Goal: Task Accomplishment & Management: Manage account settings

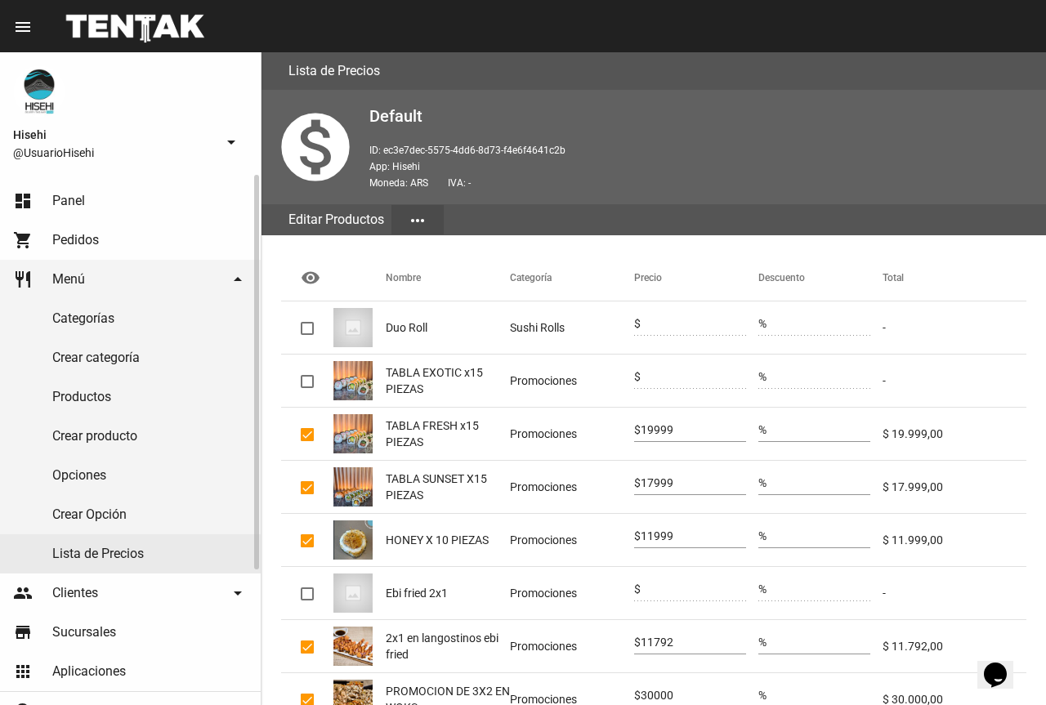
click at [114, 204] on link "dashboard Panel" at bounding box center [130, 200] width 261 height 39
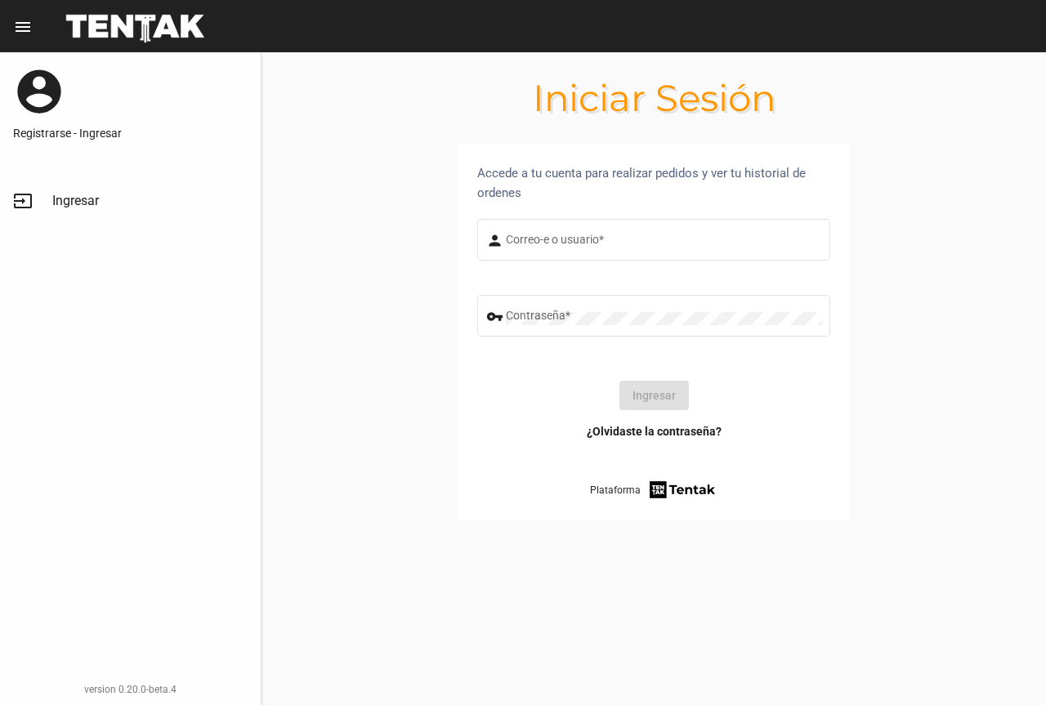
type input "UsuarioHisehi"
click at [664, 394] on button "Ingresar" at bounding box center [653, 395] width 69 height 29
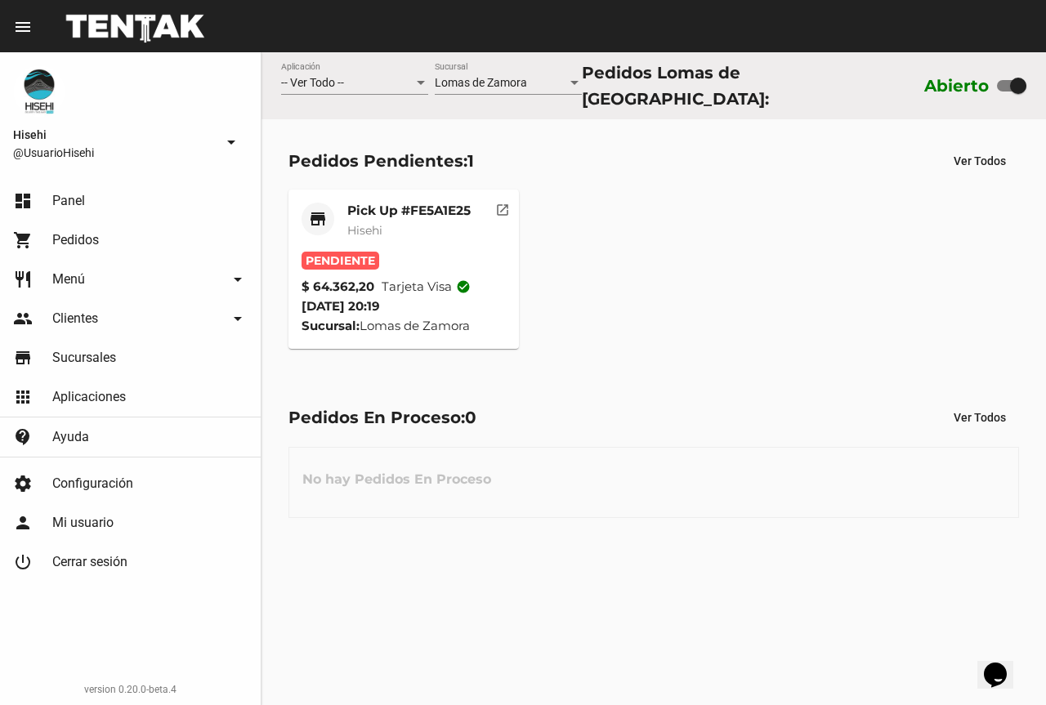
click at [396, 203] on mat-card-title "Pick Up #FE5A1E25" at bounding box center [408, 211] width 123 height 16
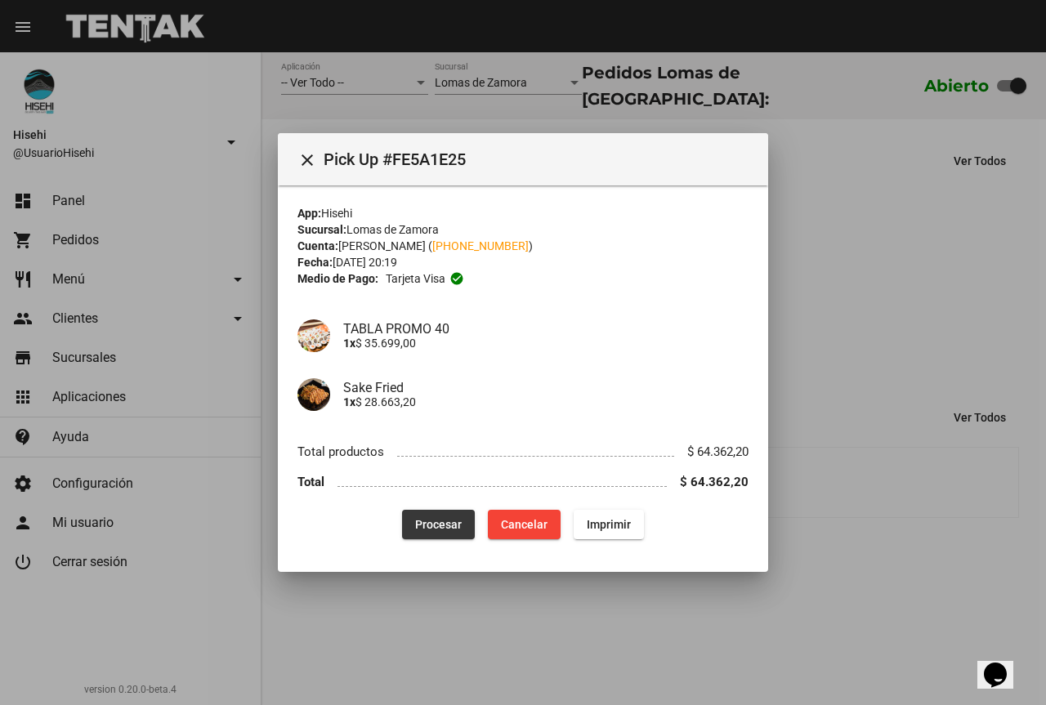
click at [454, 518] on span "Procesar" at bounding box center [438, 524] width 47 height 13
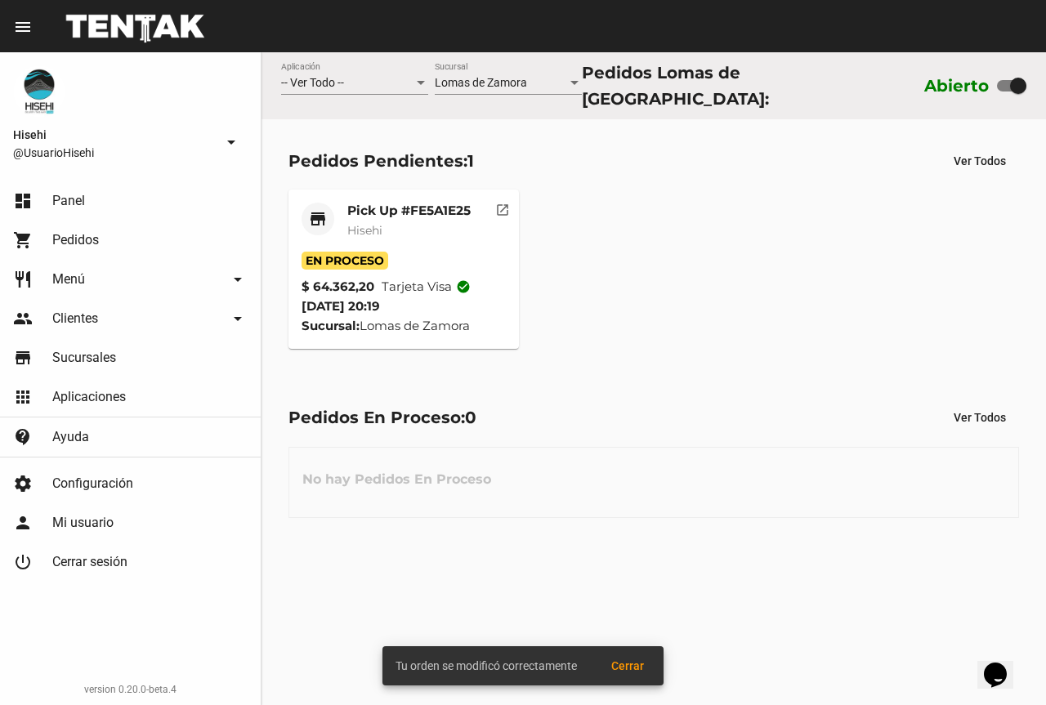
click at [397, 222] on mat-card-subtitle "Hisehi" at bounding box center [408, 230] width 123 height 16
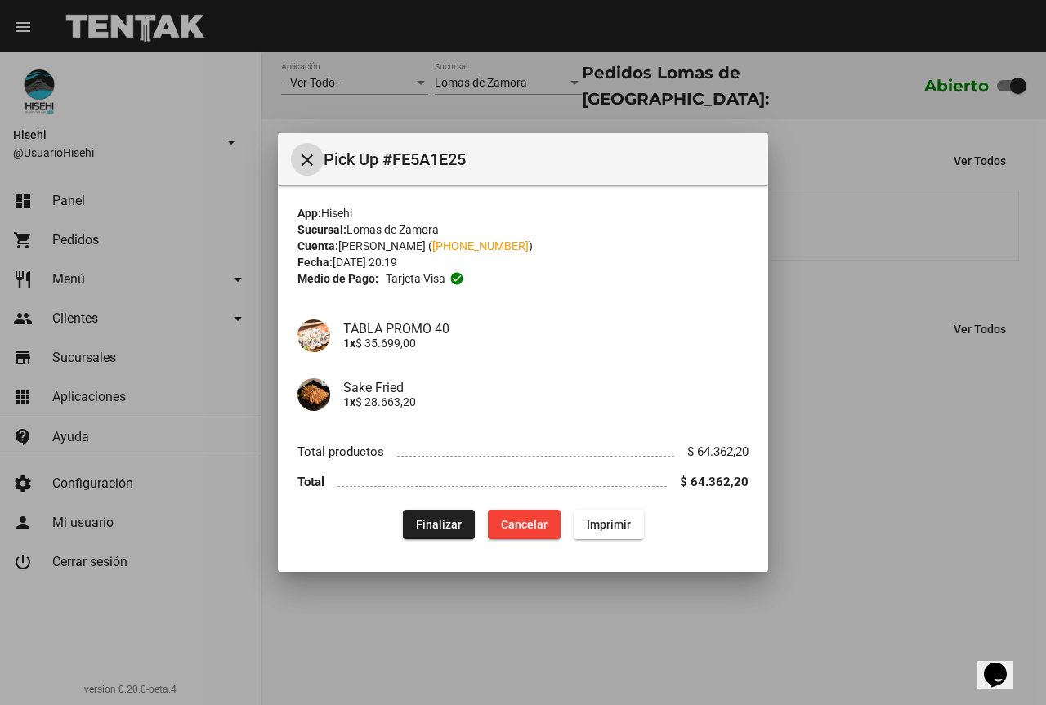
click at [409, 91] on div at bounding box center [523, 352] width 1046 height 705
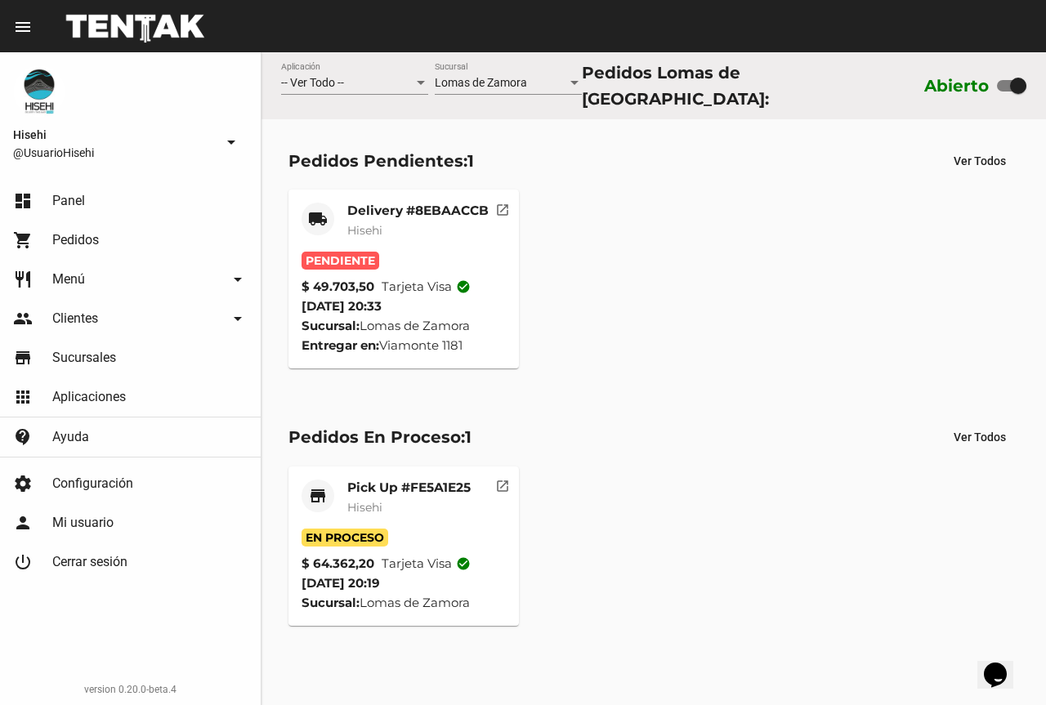
click at [382, 222] on mat-card-subtitle "Hisehi" at bounding box center [417, 230] width 141 height 16
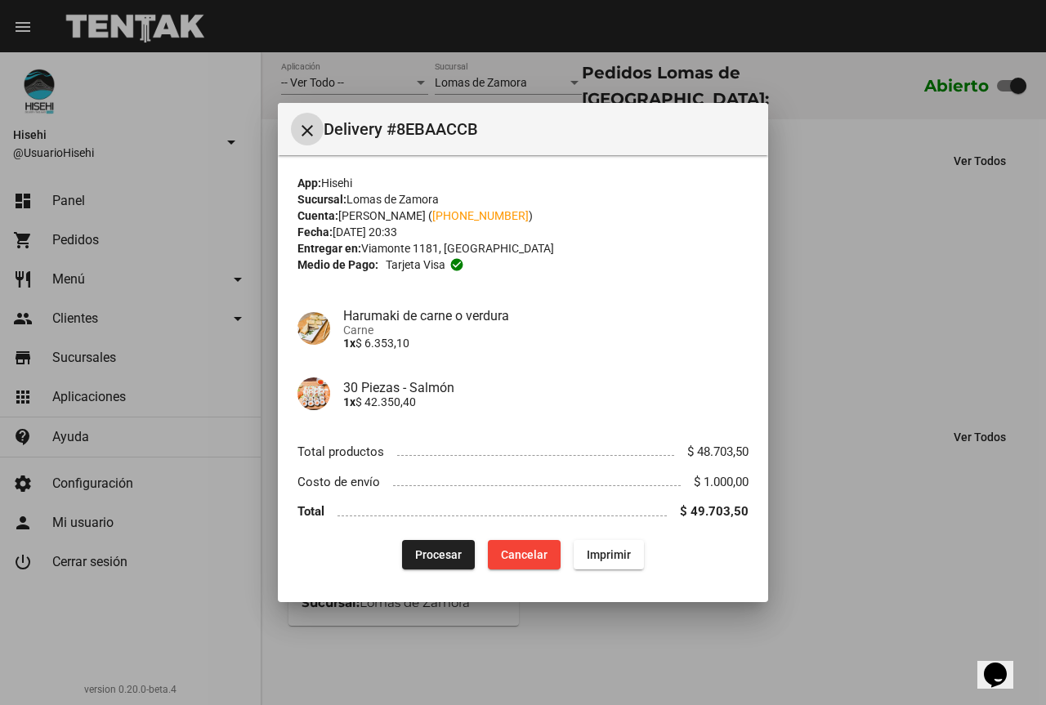
click at [449, 548] on span "Procesar" at bounding box center [438, 554] width 47 height 13
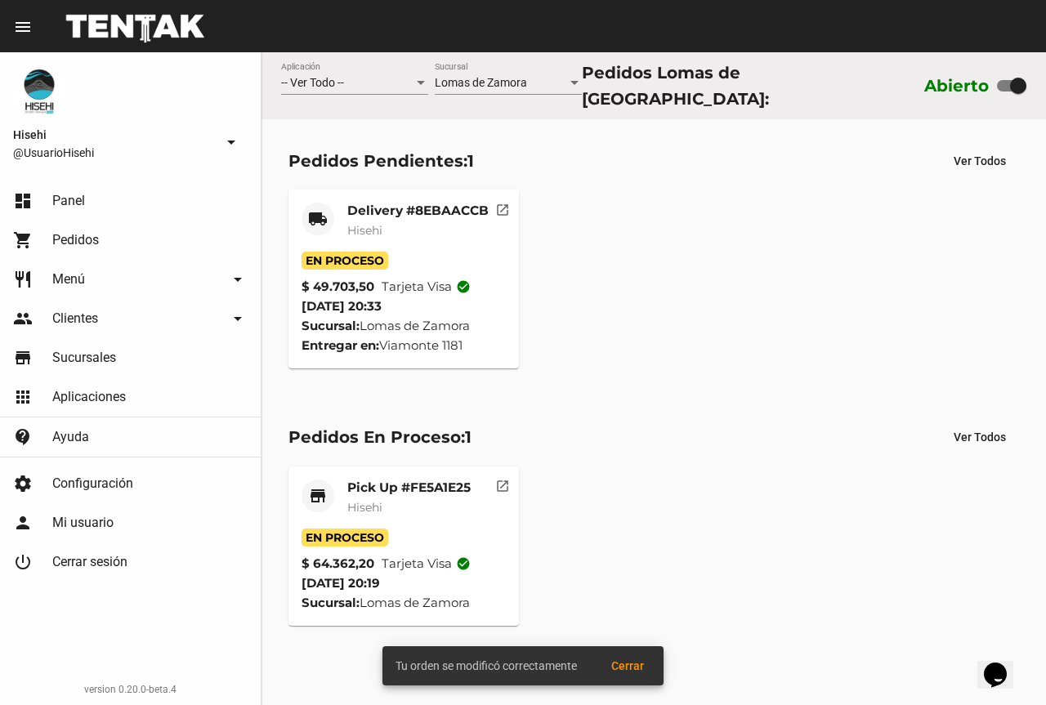
click at [415, 222] on mat-card-subtitle "Hisehi" at bounding box center [417, 230] width 141 height 16
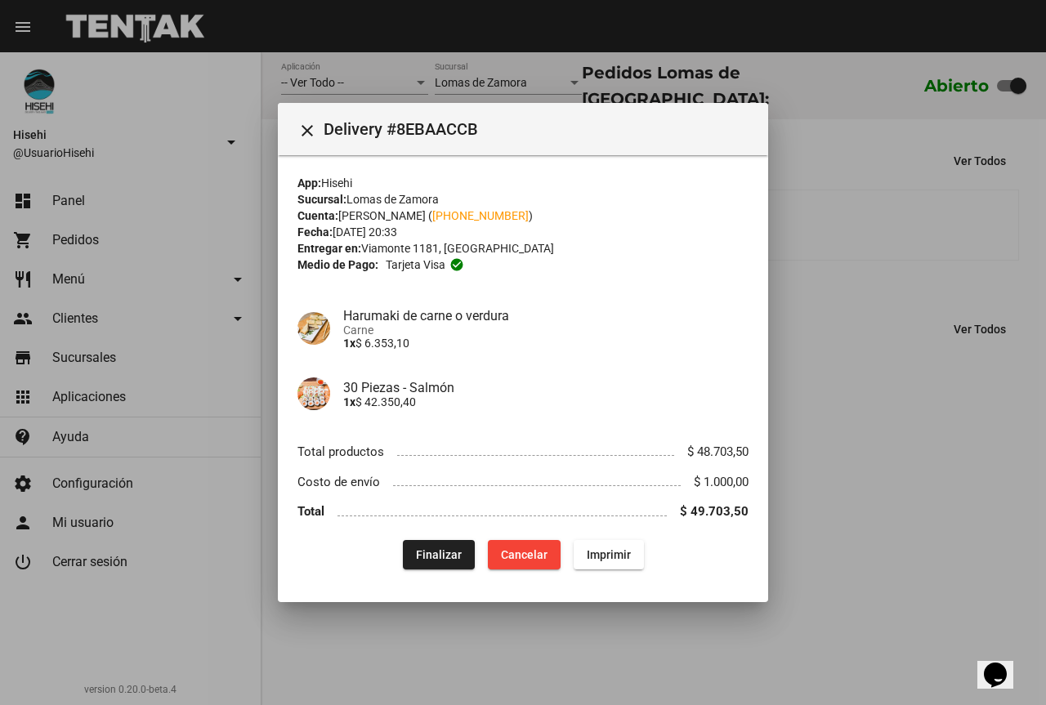
click at [467, 79] on div at bounding box center [523, 352] width 1046 height 705
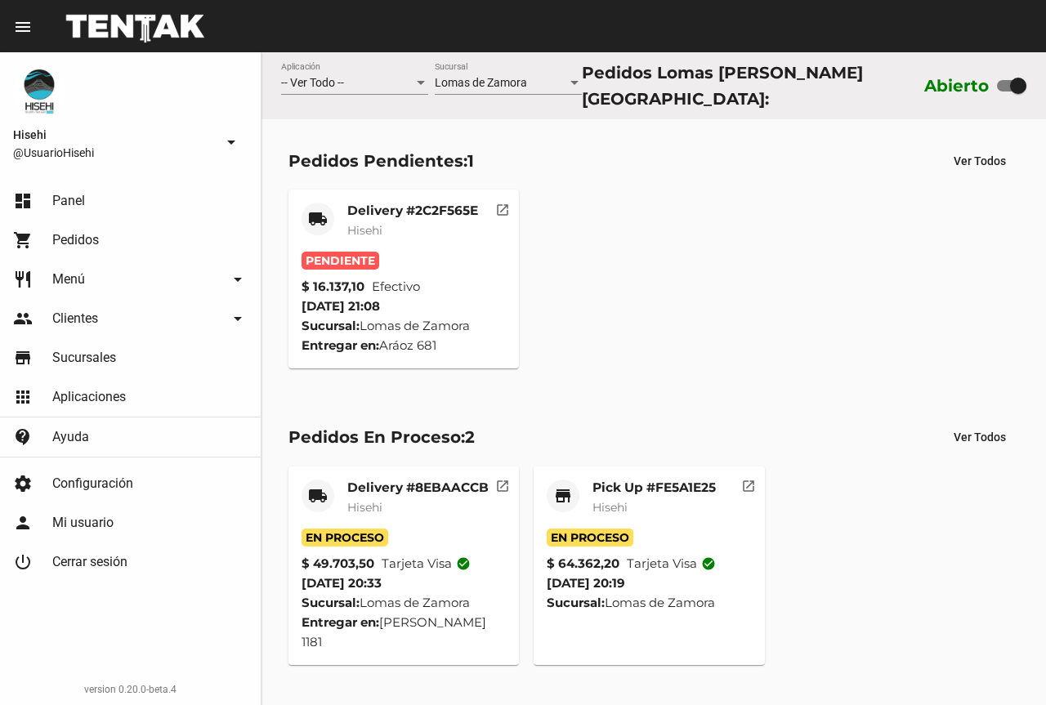
click at [402, 222] on mat-card-subtitle "Hisehi" at bounding box center [412, 230] width 131 height 16
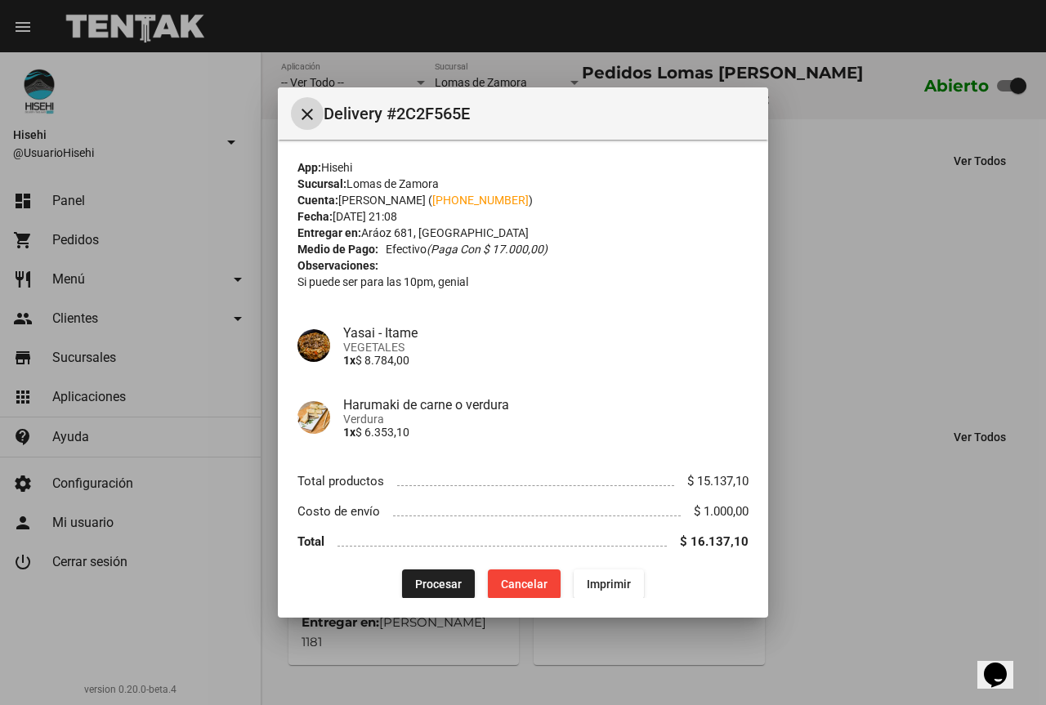
click at [436, 575] on button "Procesar" at bounding box center [438, 584] width 73 height 29
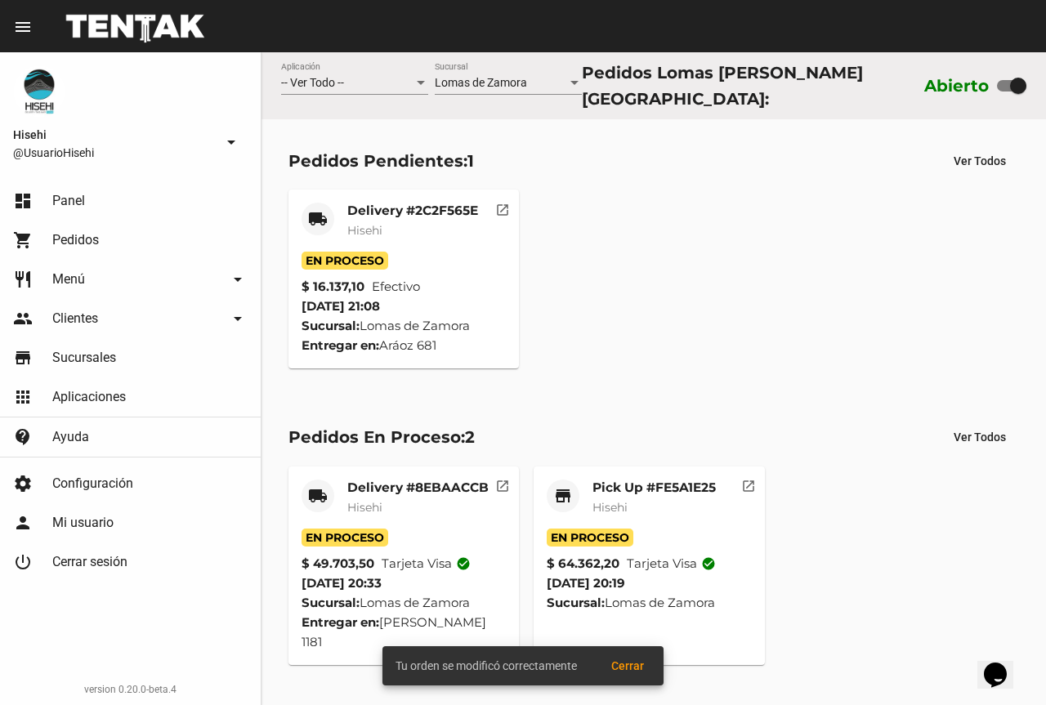
click at [399, 205] on mat-card-title "Delivery #2C2F565E" at bounding box center [412, 211] width 131 height 16
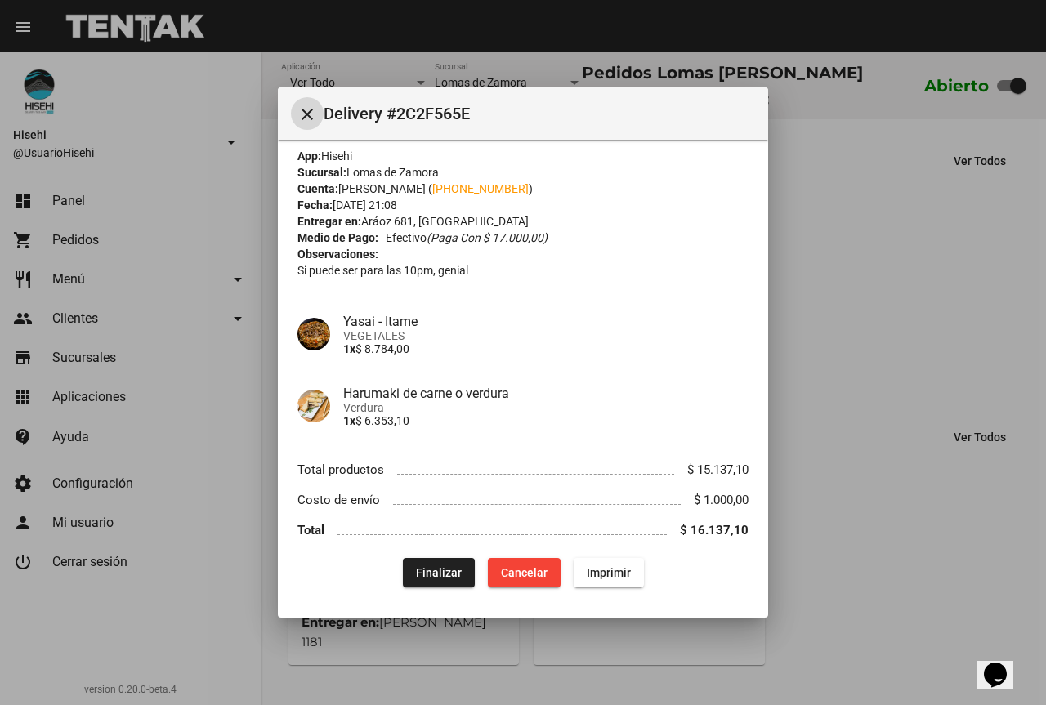
scroll to position [14, 0]
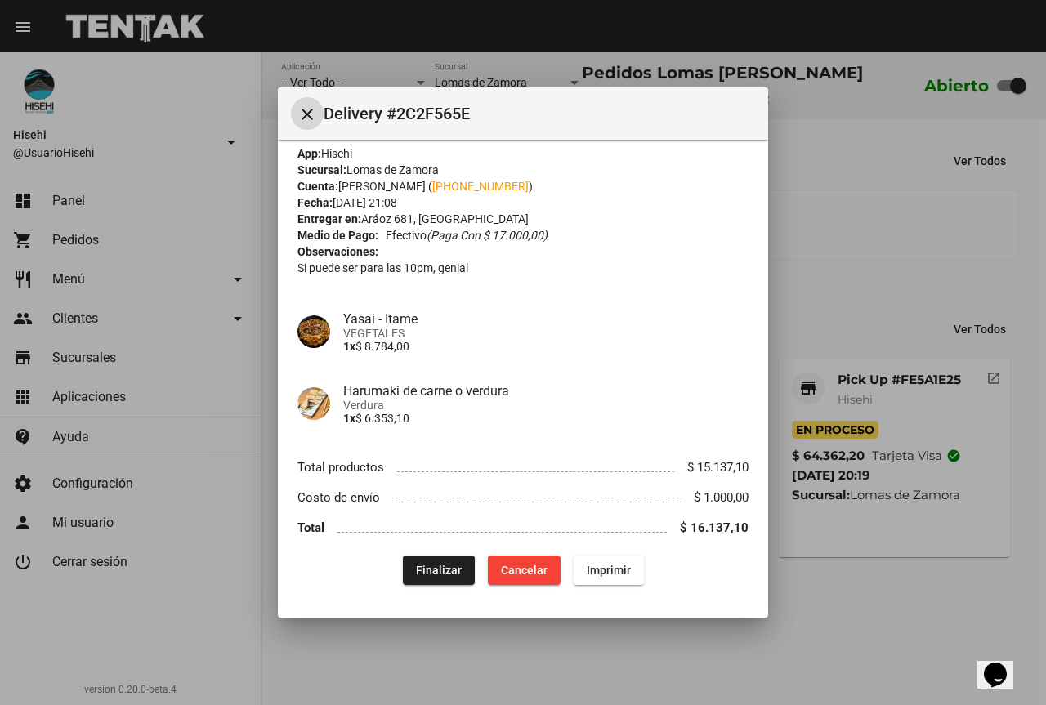
click at [314, 112] on mat-icon "close" at bounding box center [307, 115] width 20 height 20
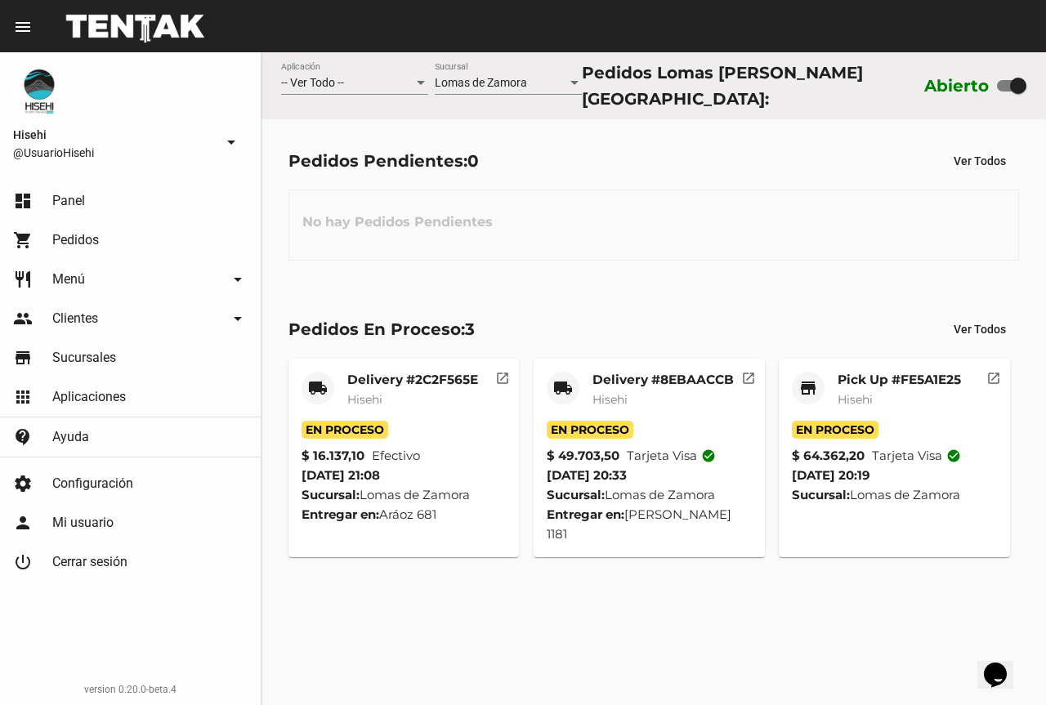
click at [867, 392] on span "Hisehi" at bounding box center [855, 399] width 35 height 15
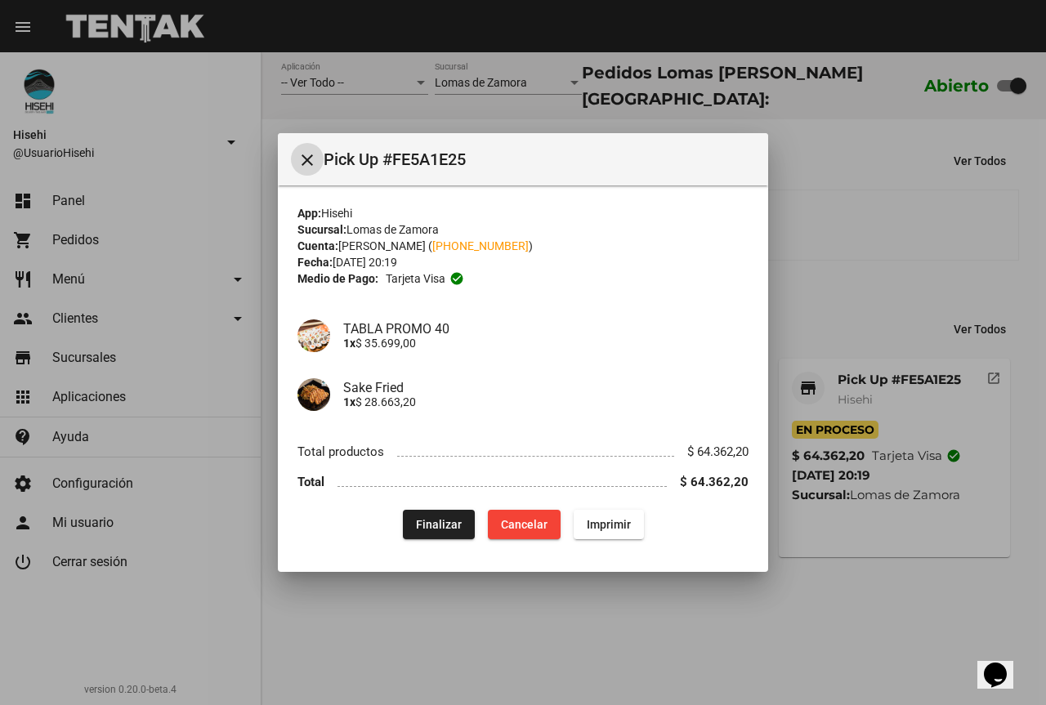
click at [450, 526] on span "Finalizar" at bounding box center [439, 524] width 46 height 13
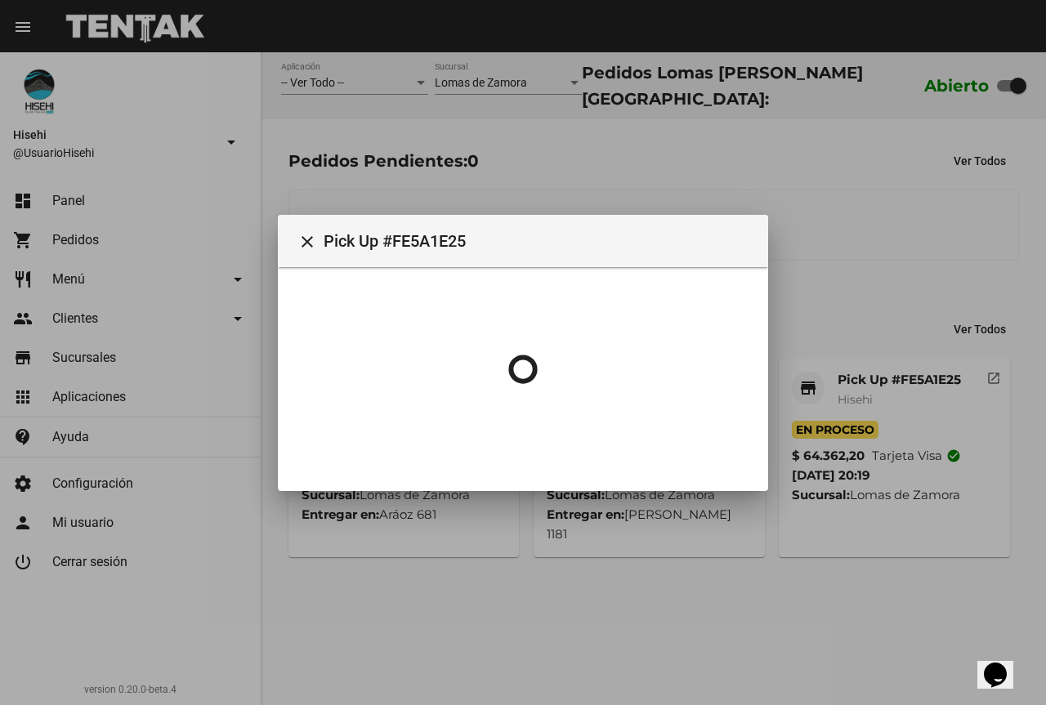
click at [918, 207] on div at bounding box center [523, 352] width 1046 height 705
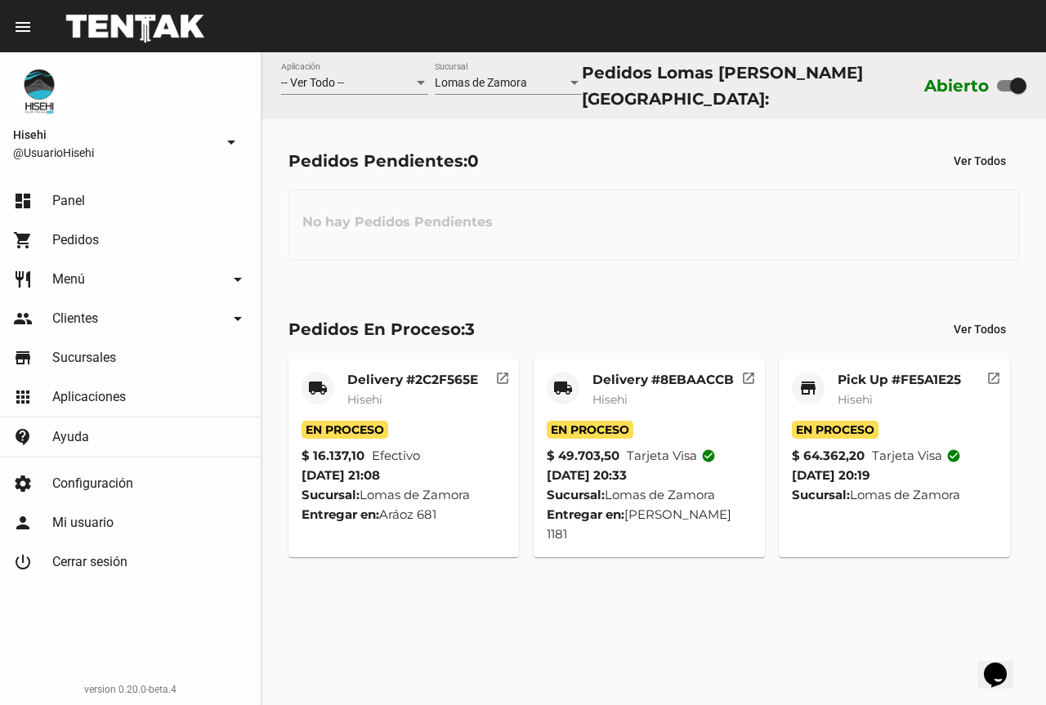
click at [655, 378] on mat-card-title "Delivery #8EBAACCB" at bounding box center [662, 380] width 141 height 16
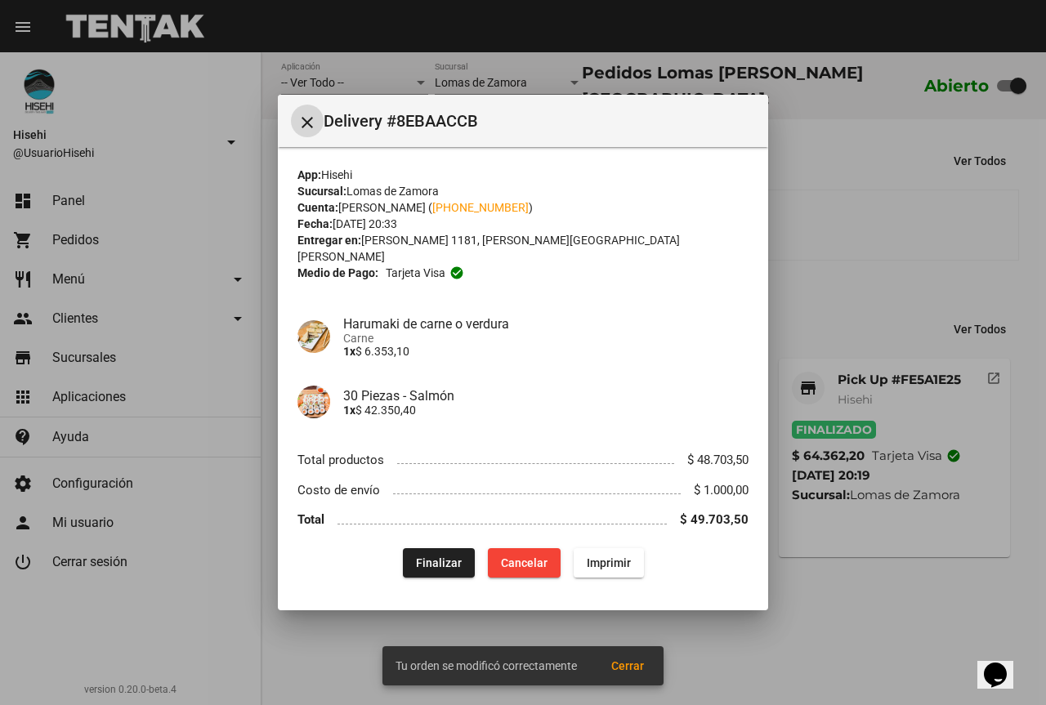
click at [828, 270] on div at bounding box center [523, 352] width 1046 height 705
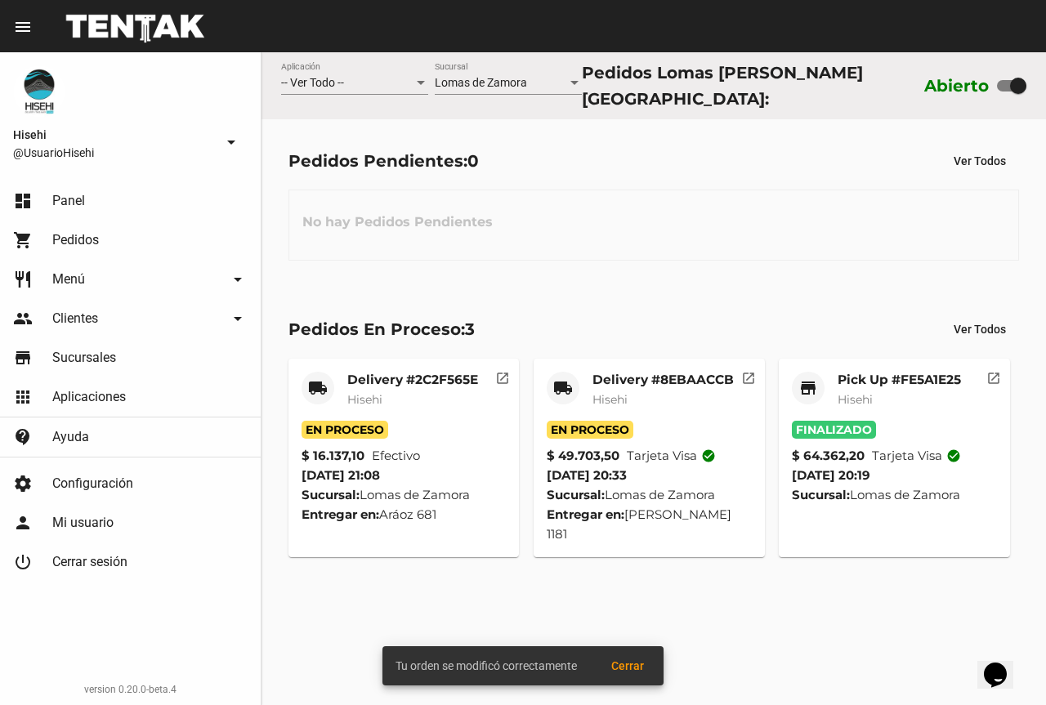
click at [574, 411] on mat-card-header "local_shipping Delivery #8EBAACCB Hisehi" at bounding box center [649, 396] width 205 height 49
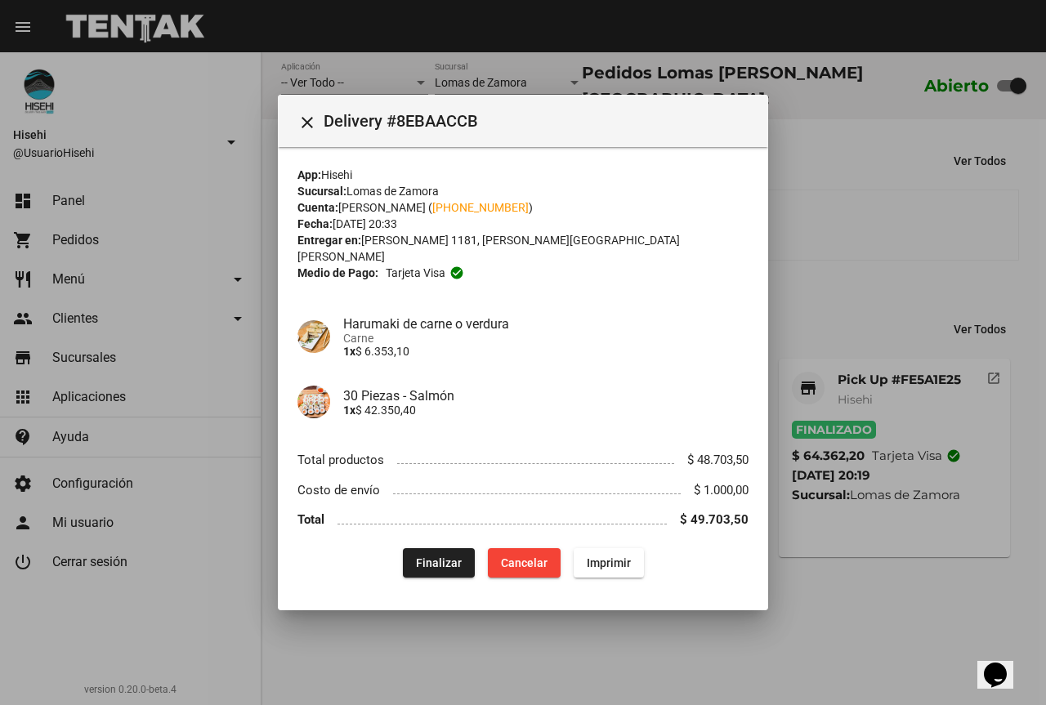
click at [829, 270] on div at bounding box center [523, 352] width 1046 height 705
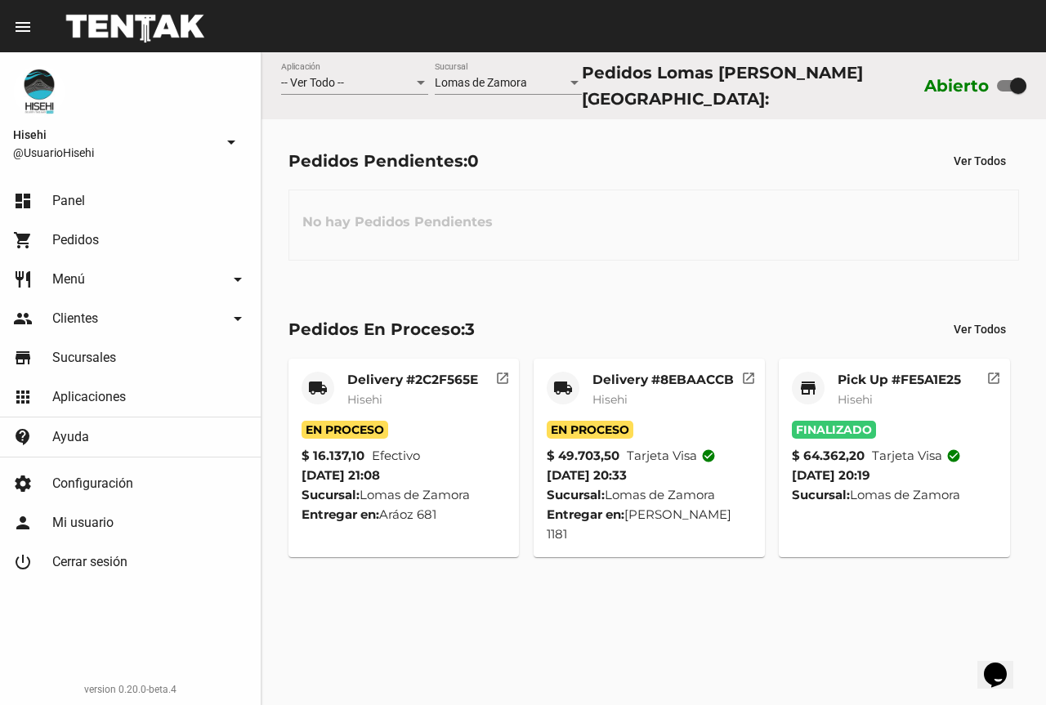
click at [639, 377] on mat-card-title "Delivery #8EBAACCB" at bounding box center [662, 380] width 141 height 16
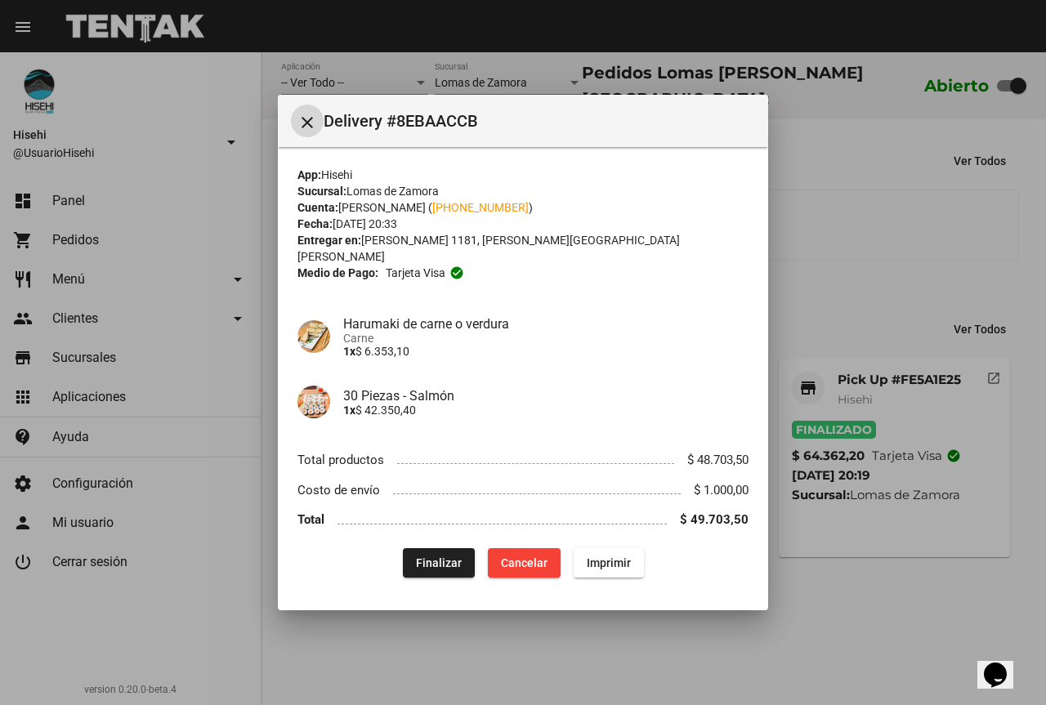
click at [836, 221] on div at bounding box center [523, 352] width 1046 height 705
